Goal: Browse casually: Explore the website without a specific task or goal

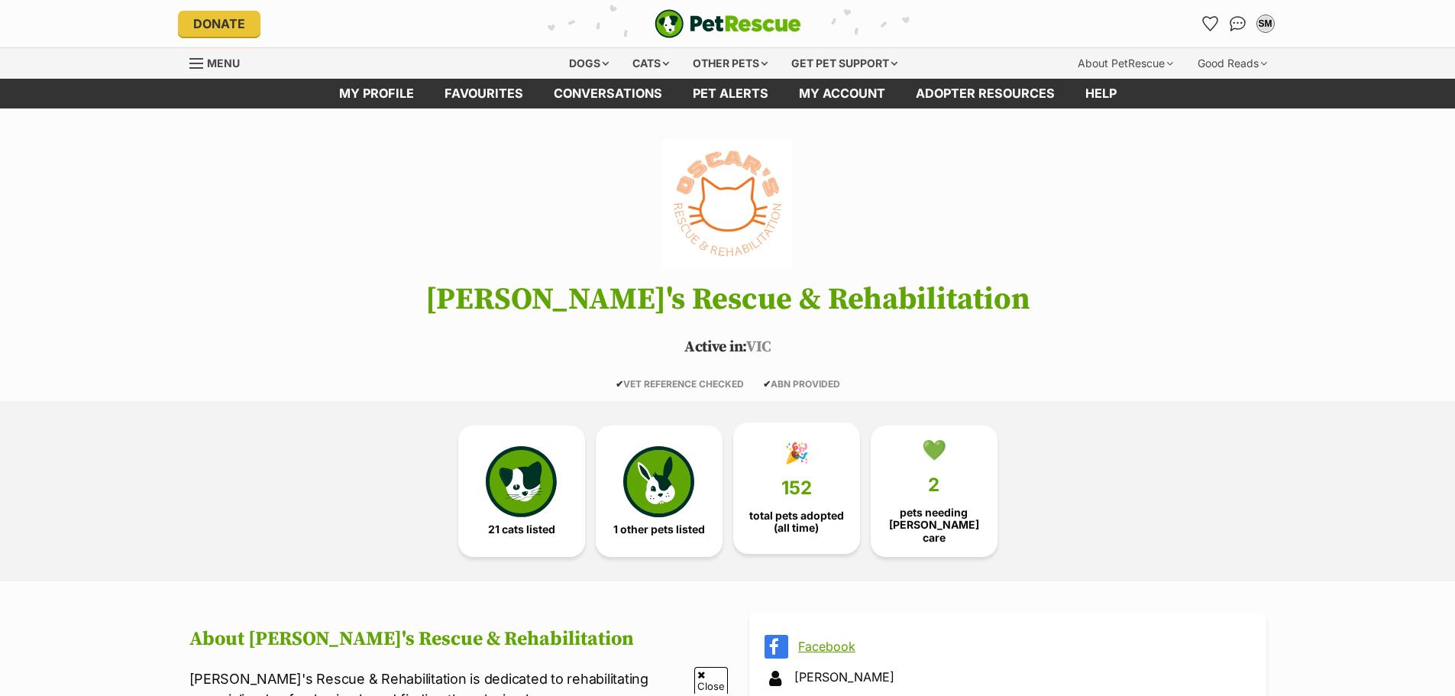
scroll to position [306, 0]
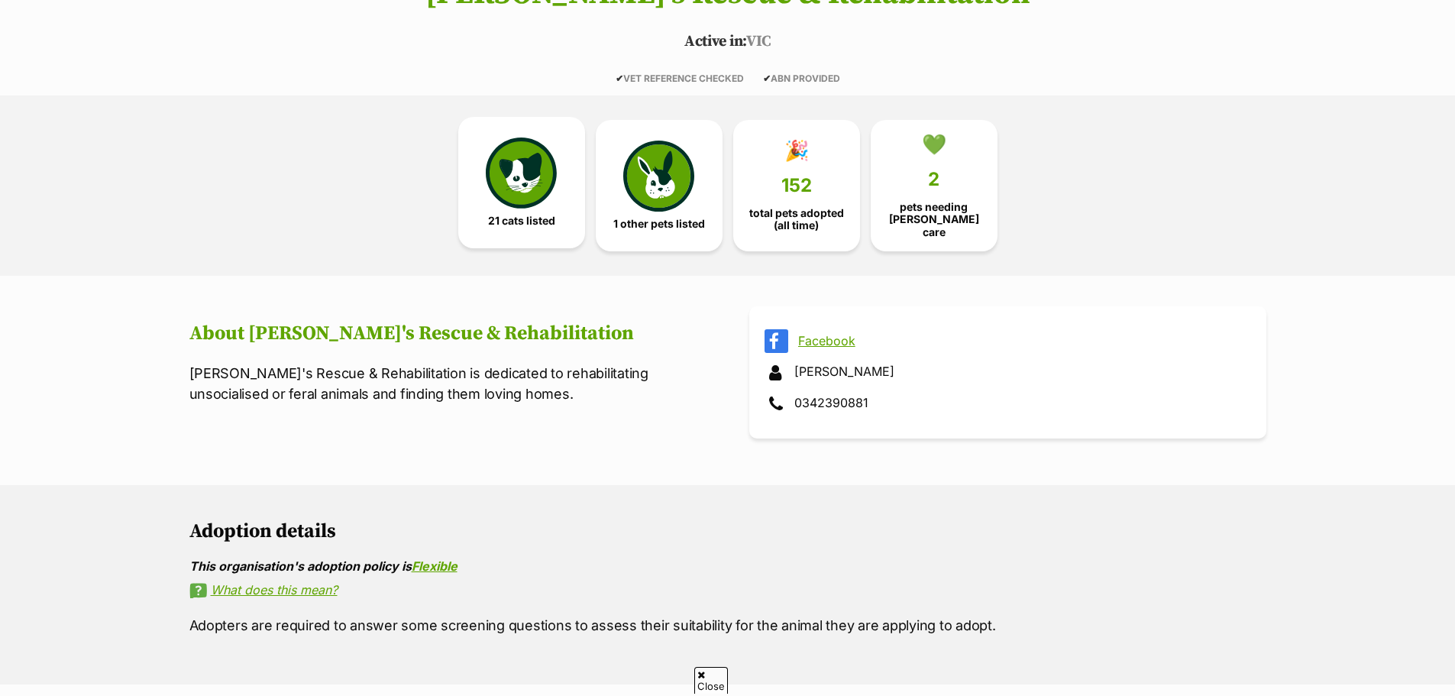
click at [519, 189] on img at bounding box center [521, 173] width 70 height 70
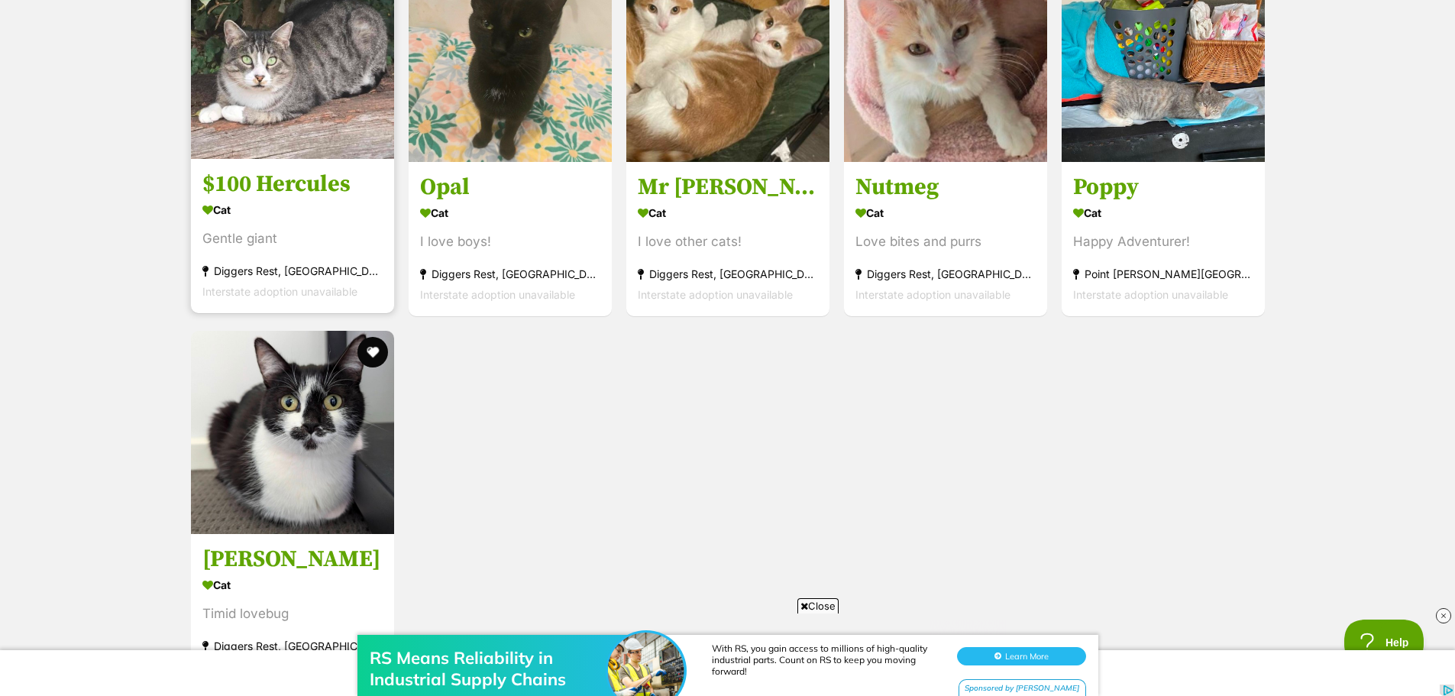
scroll to position [2475, 0]
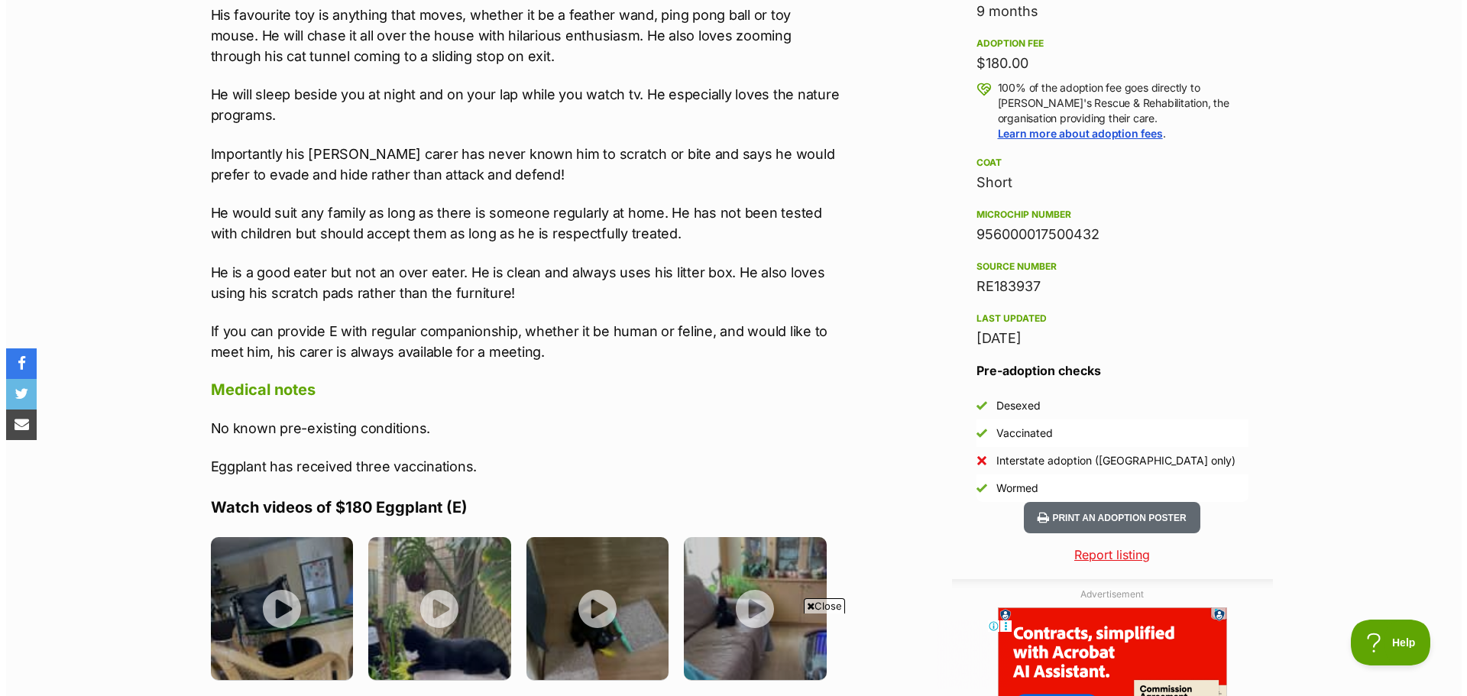
scroll to position [1299, 0]
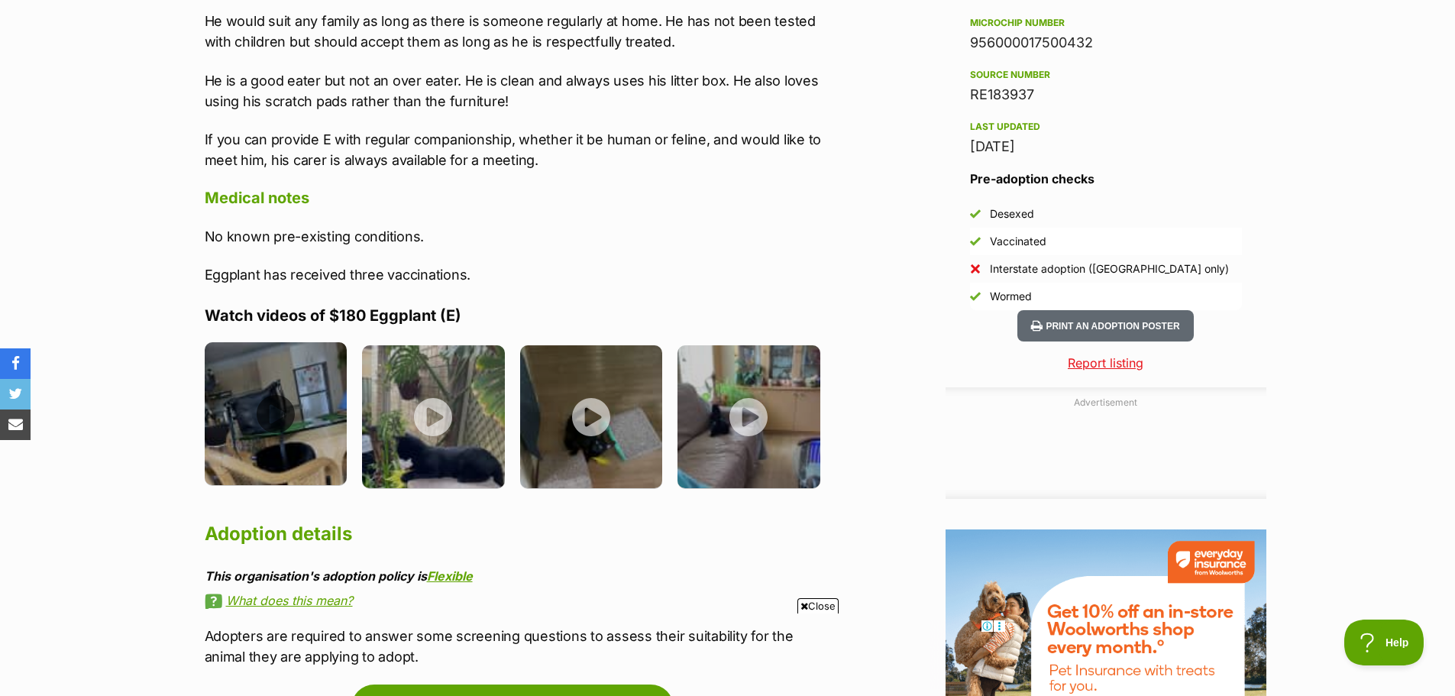
click at [304, 375] on img at bounding box center [276, 413] width 143 height 143
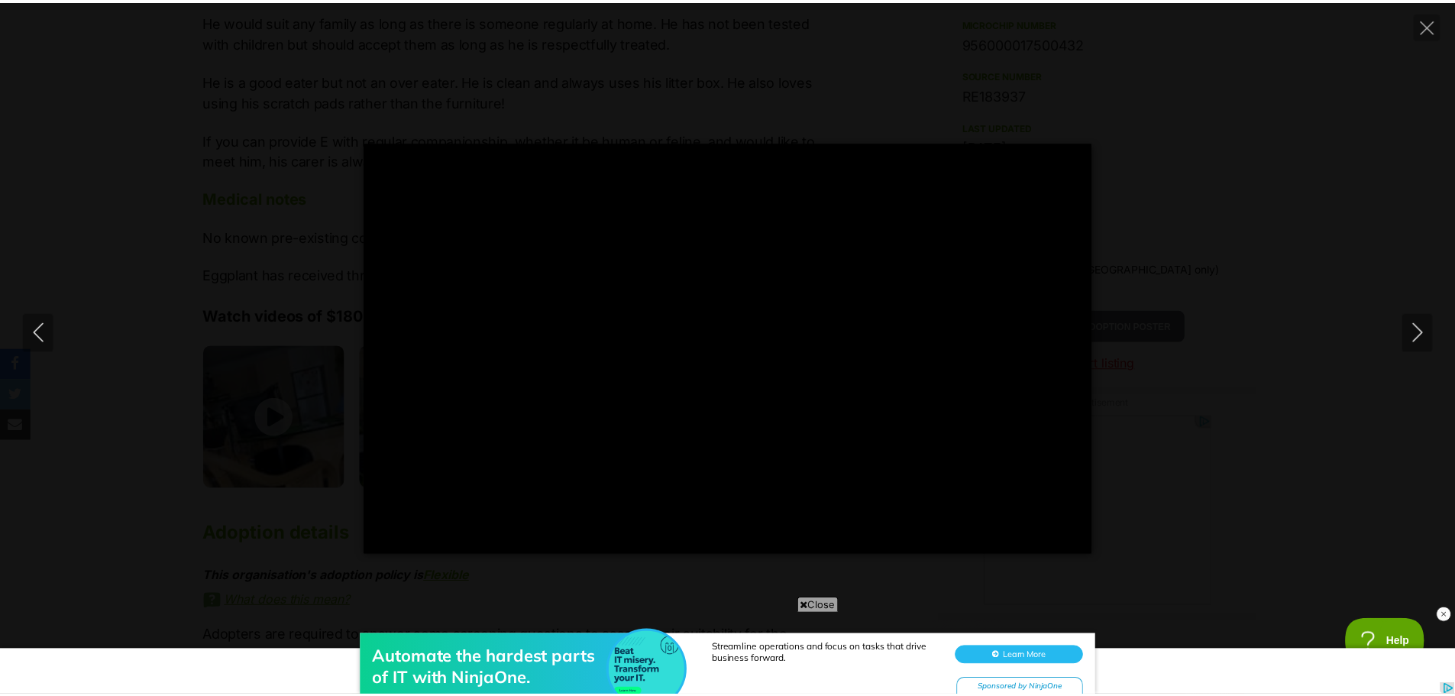
scroll to position [0, 0]
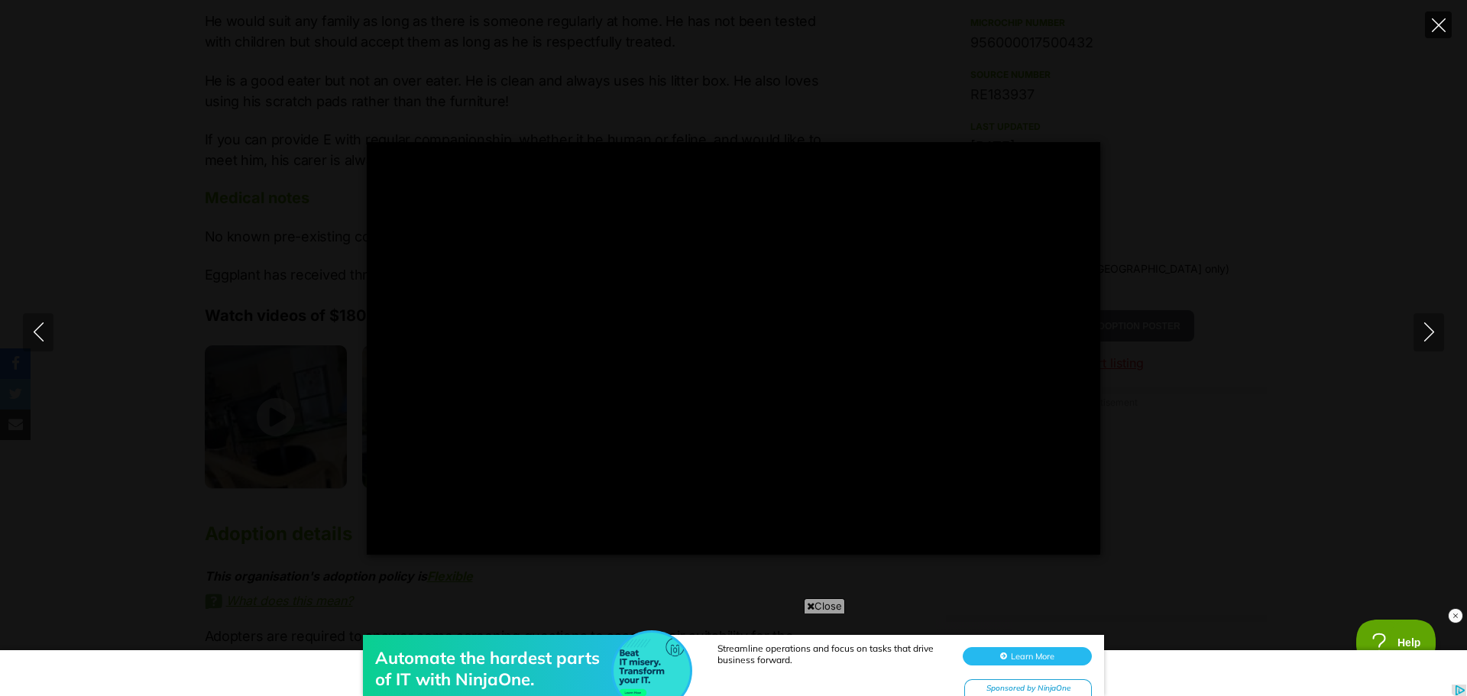
click at [1432, 28] on icon "Close" at bounding box center [1439, 25] width 14 height 14
type input "69.42"
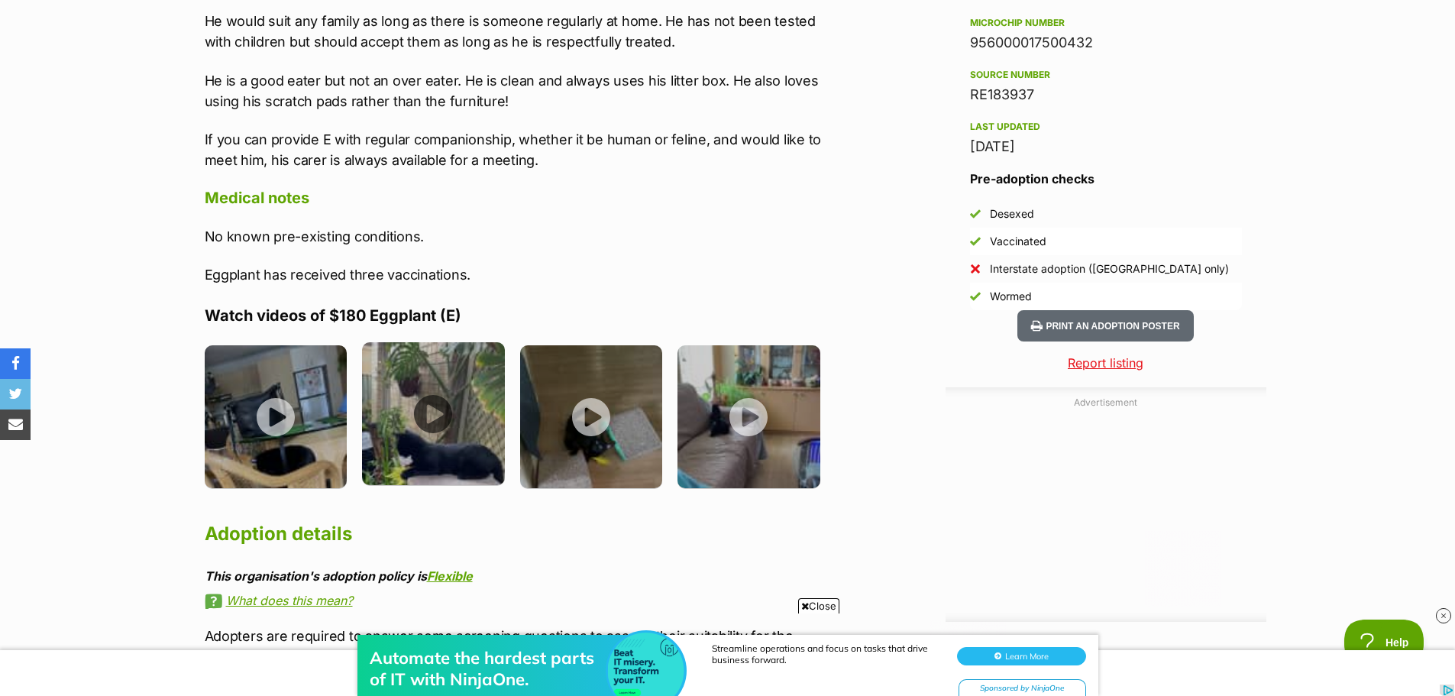
click at [474, 372] on img at bounding box center [433, 413] width 143 height 143
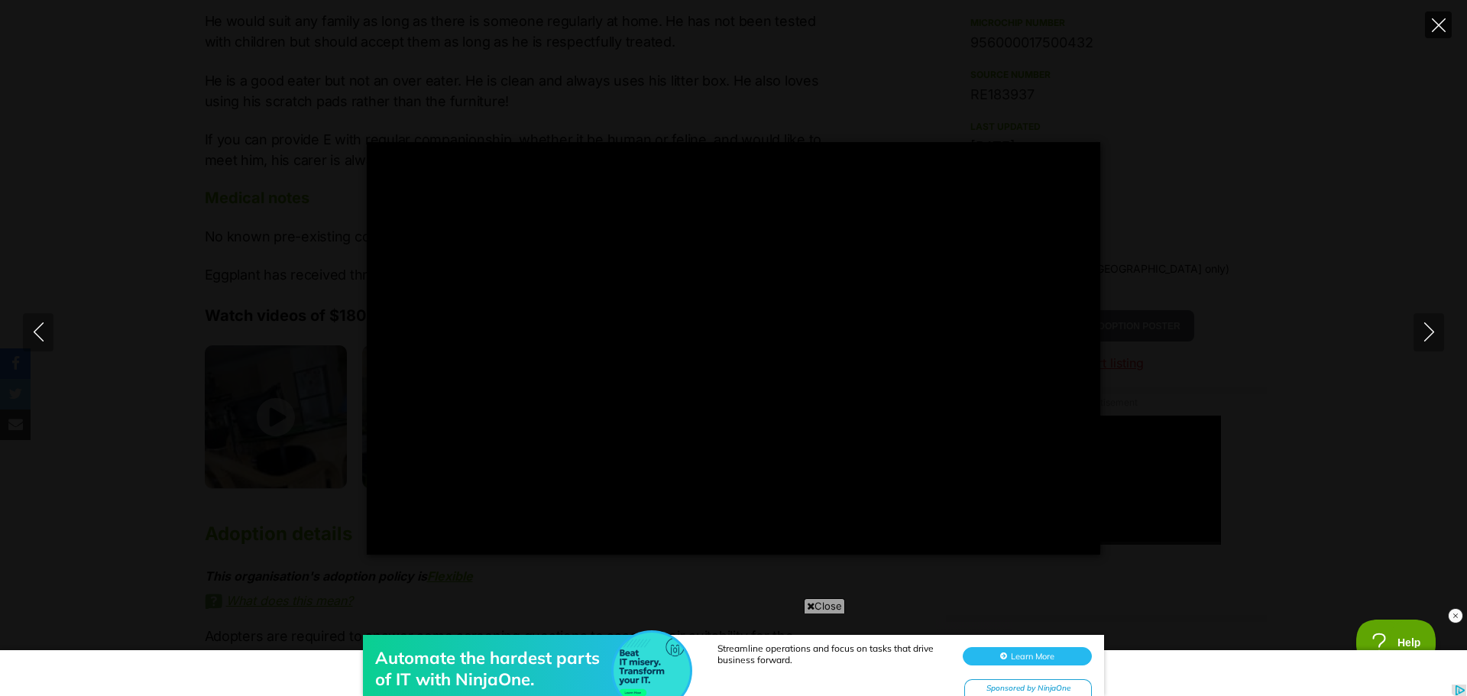
click at [1432, 28] on icon "Close" at bounding box center [1439, 25] width 14 height 14
type input "42.21"
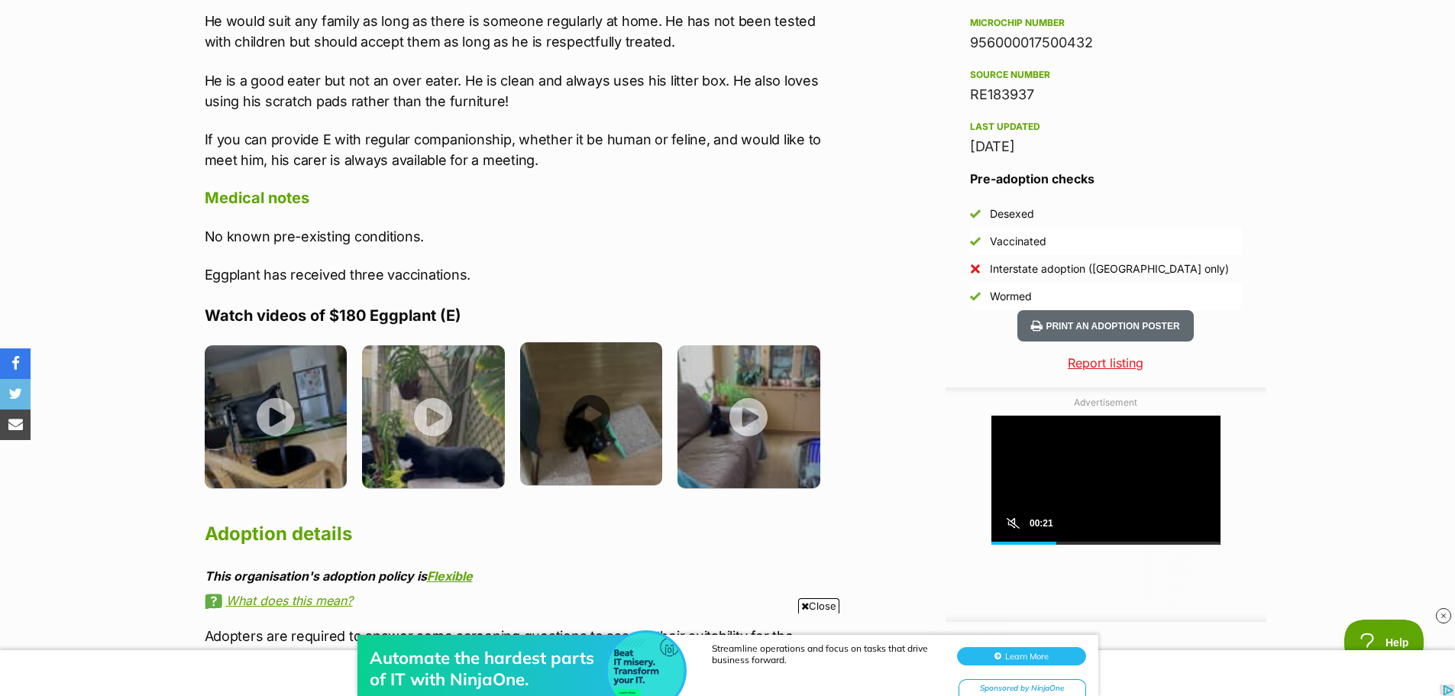
click at [628, 368] on img at bounding box center [591, 413] width 143 height 143
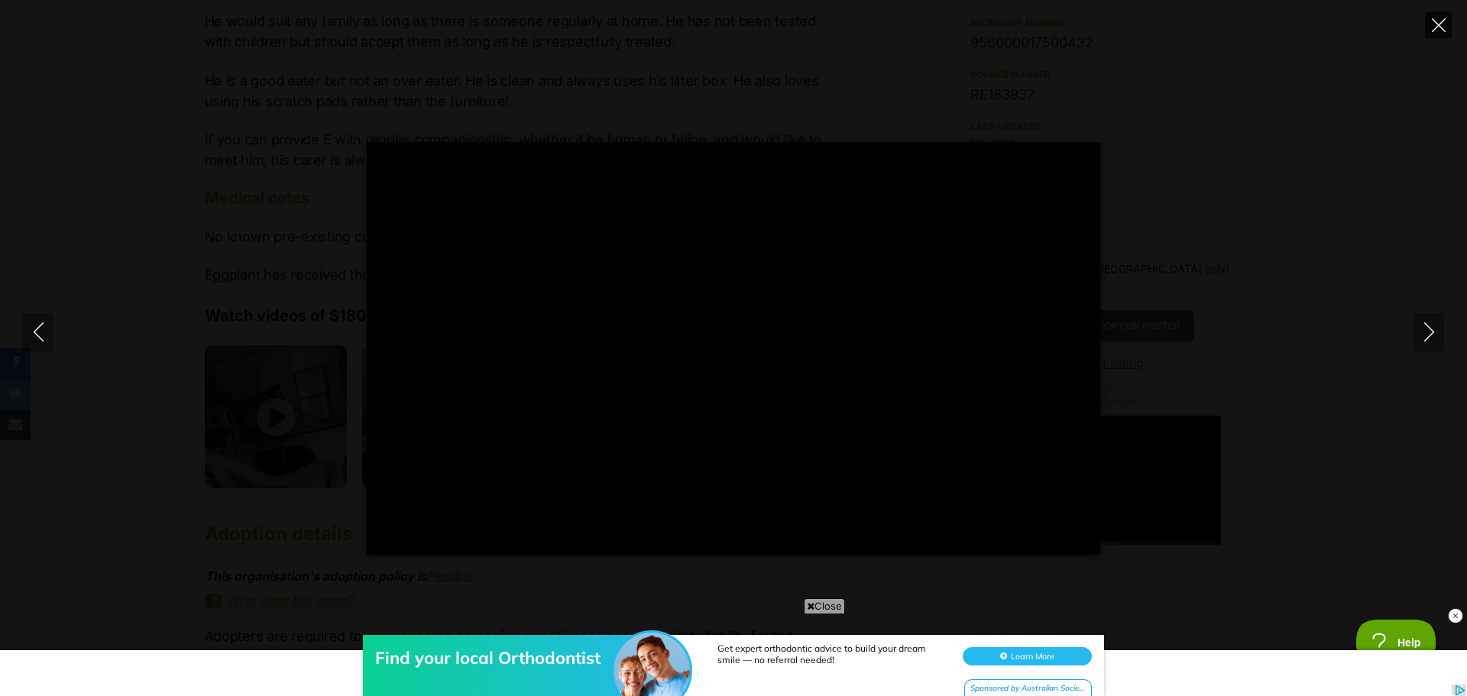
click at [1436, 25] on icon "Close" at bounding box center [1439, 25] width 14 height 14
type input "25.64"
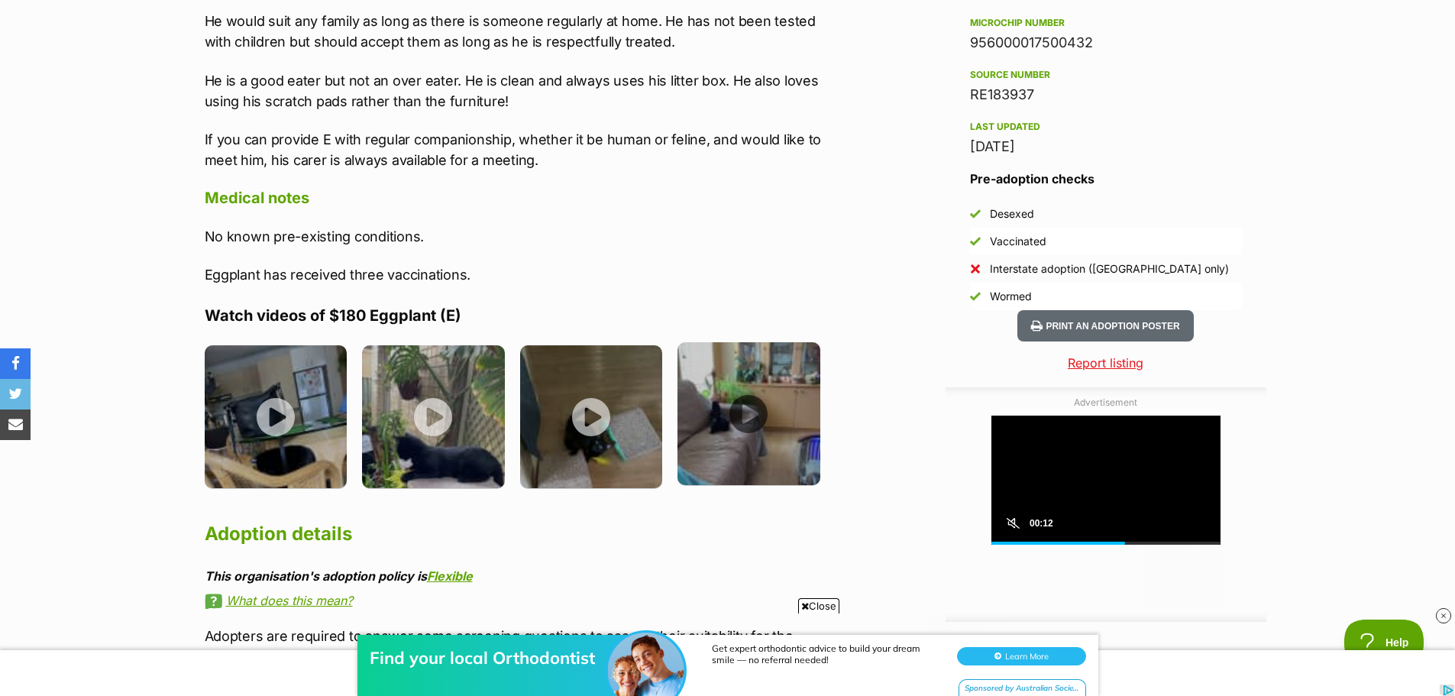
click at [749, 472] on img at bounding box center [749, 413] width 143 height 143
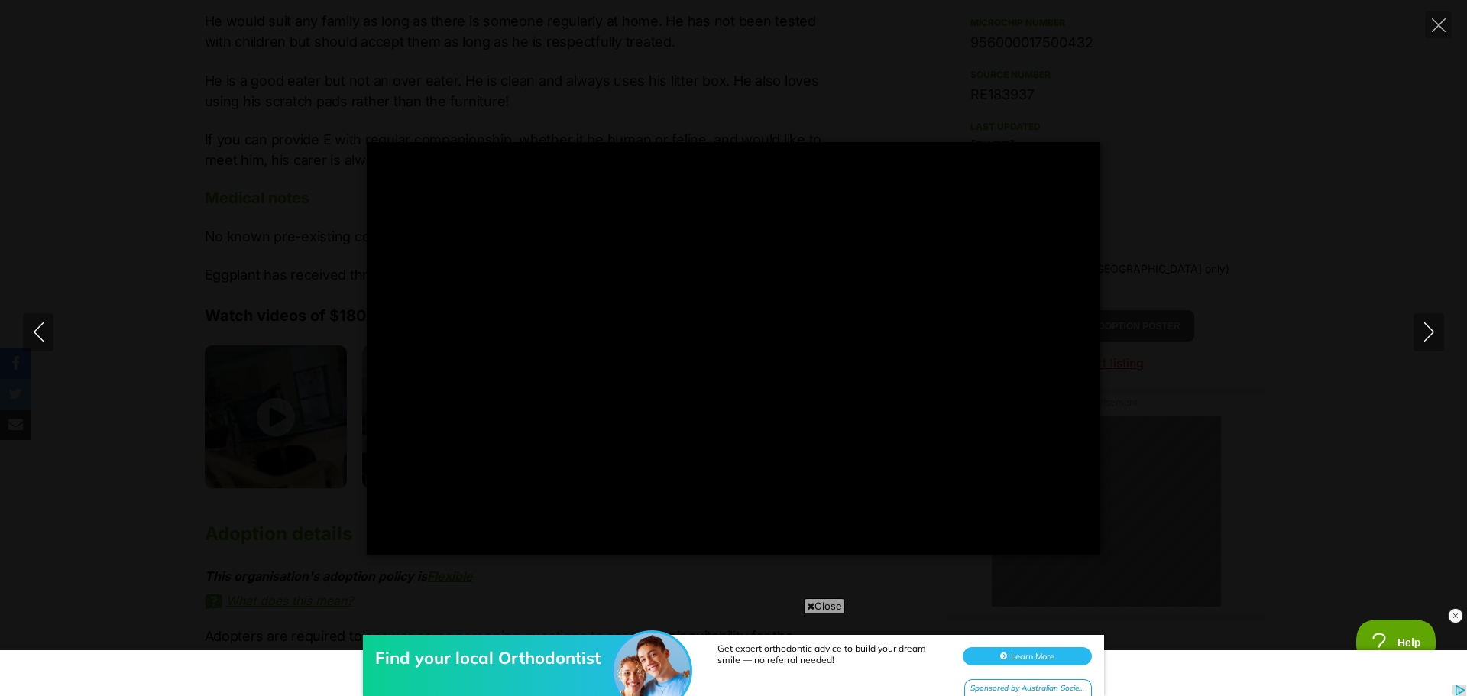
type input "21.72"
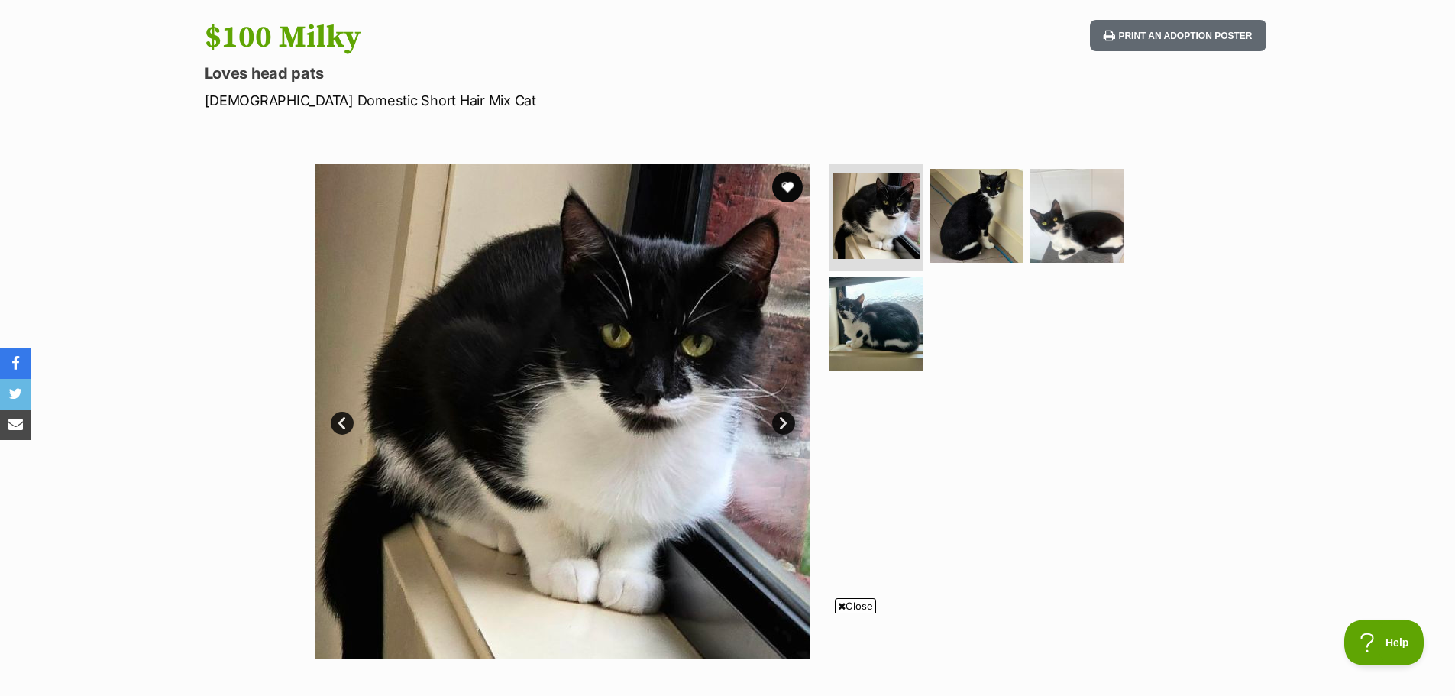
scroll to position [153, 0]
click at [979, 186] on img at bounding box center [976, 216] width 99 height 99
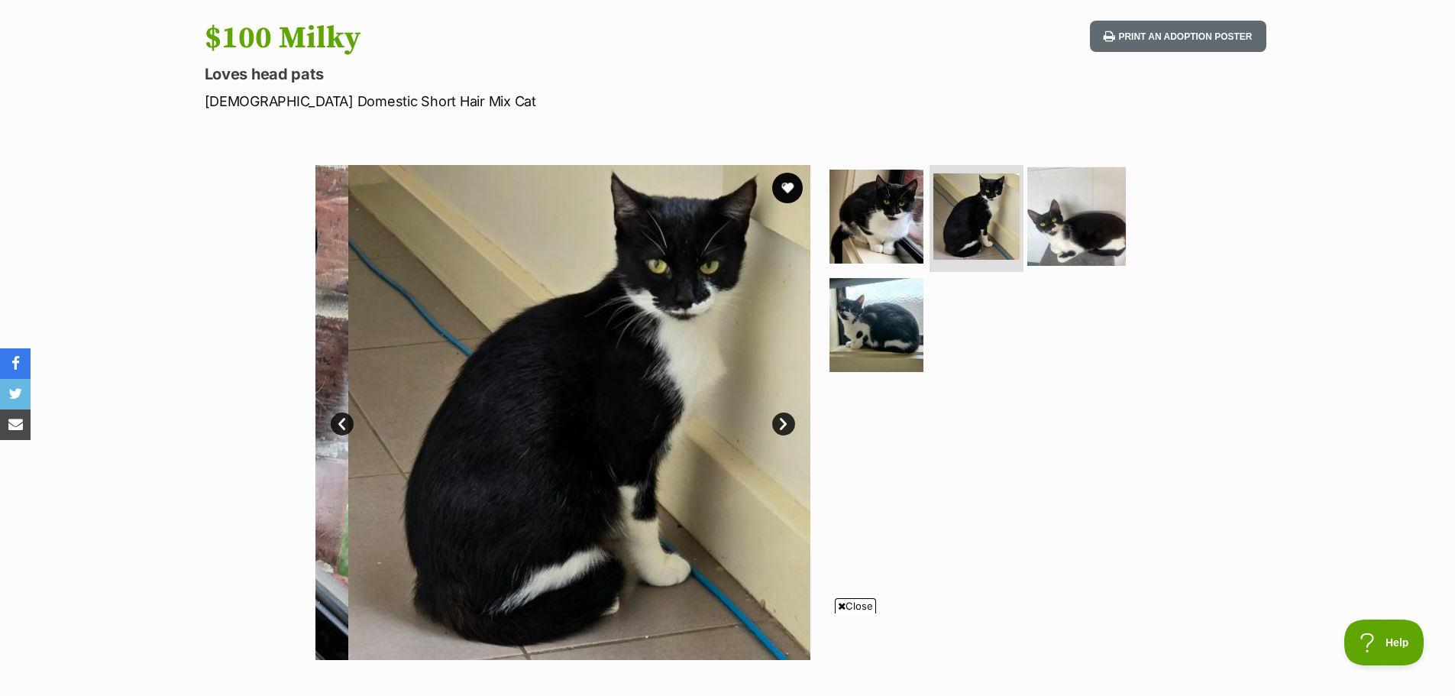
click at [1077, 211] on img at bounding box center [1077, 216] width 99 height 99
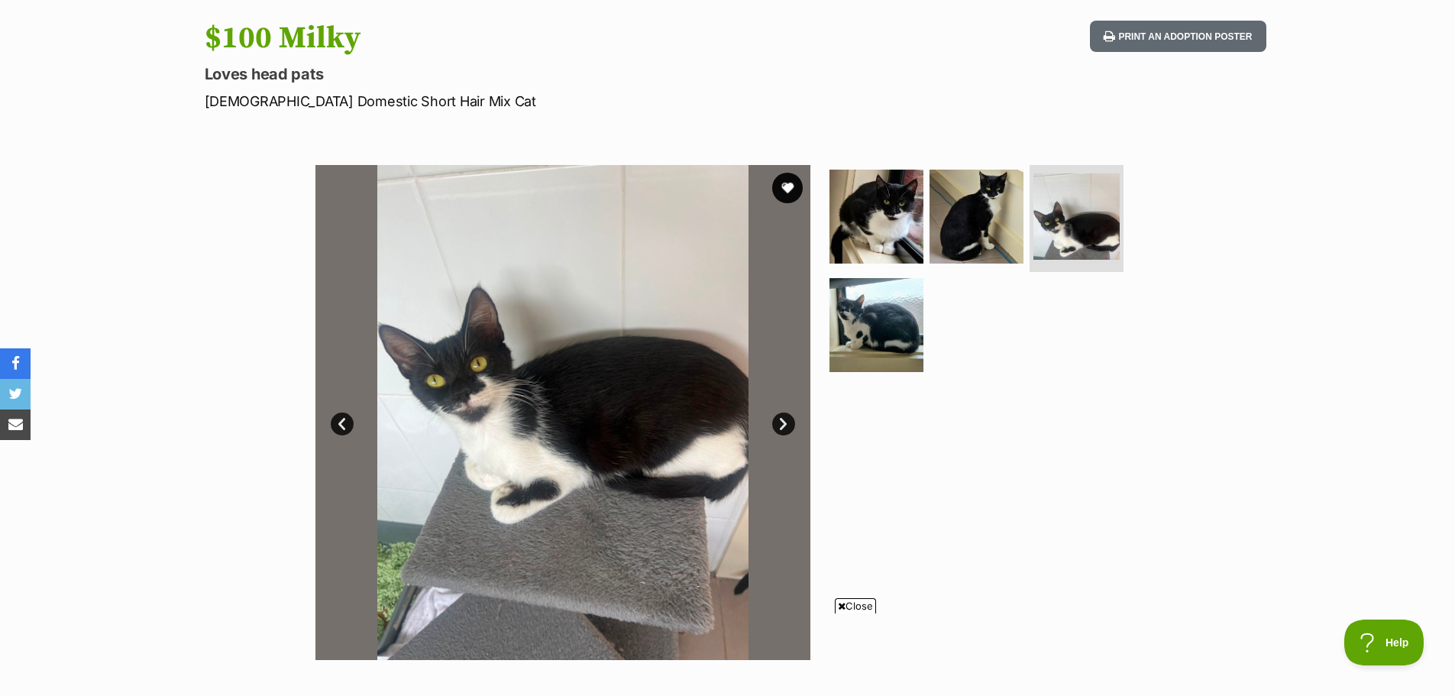
click at [934, 297] on ul at bounding box center [983, 273] width 313 height 217
